Goal: Navigation & Orientation: Find specific page/section

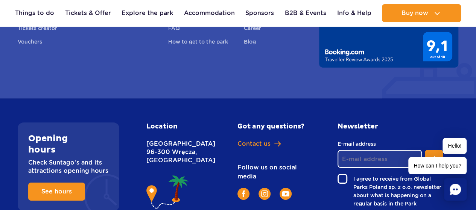
scroll to position [1216, 0]
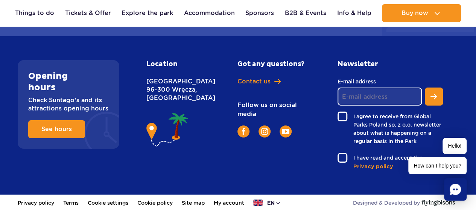
click at [281, 199] on button "en" at bounding box center [267, 203] width 28 height 8
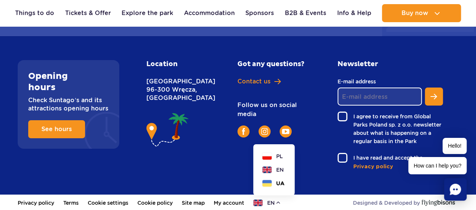
click at [284, 183] on span "UA" at bounding box center [280, 184] width 8 height 8
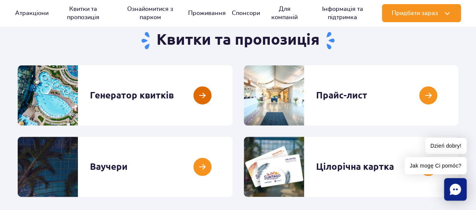
scroll to position [75, 0]
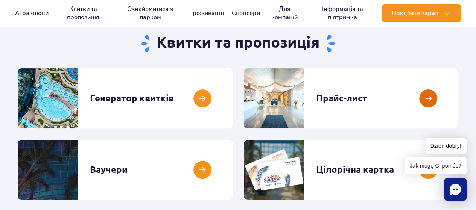
click at [458, 87] on link at bounding box center [458, 98] width 0 height 60
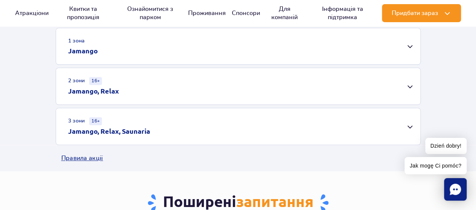
scroll to position [263, 0]
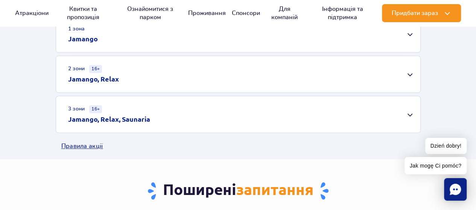
click at [410, 119] on div "3 зони 16+ Jamango, Relax, Saunaria" at bounding box center [238, 114] width 364 height 36
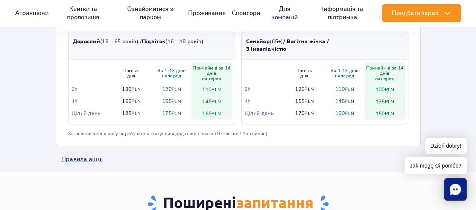
scroll to position [376, 0]
